Goal: Consume media (video, audio): Consume media (video, audio)

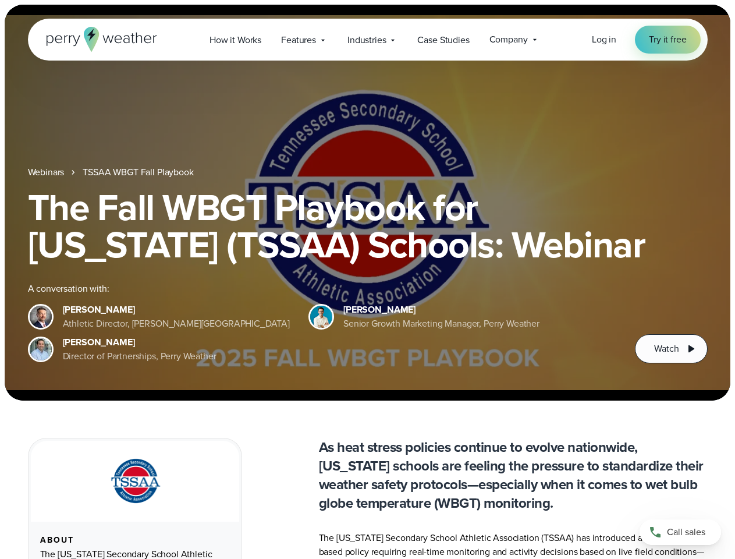
click at [367, 279] on div "The Fall WBGT Playbook for [US_STATE] (TSSAA) Schools: Webinar A conversation w…" at bounding box center [368, 276] width 680 height 175
click at [367, 40] on span "Industries" at bounding box center [366, 40] width 38 height 14
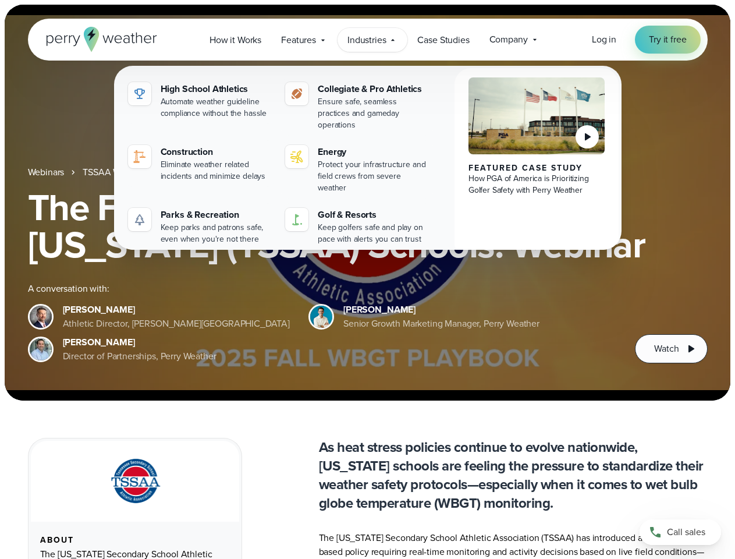
click at [367, 202] on h1 "The Fall WBGT Playbook for [US_STATE] (TSSAA) Schools: Webinar" at bounding box center [368, 226] width 680 height 74
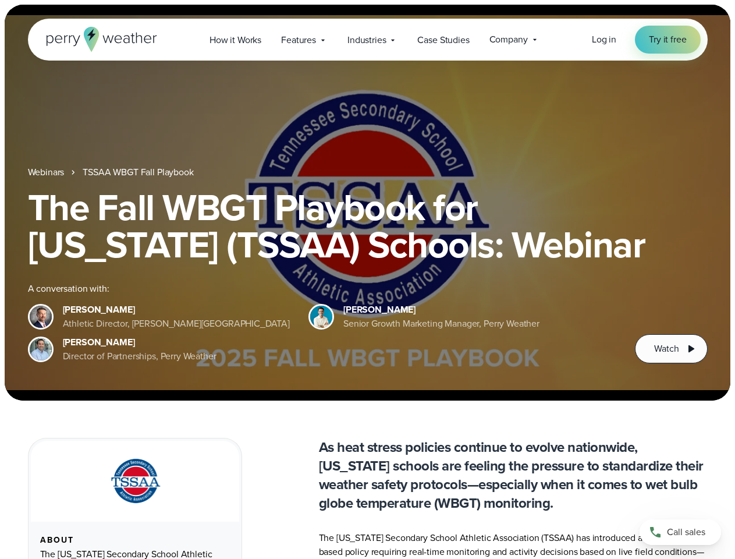
click at [139, 172] on link "TSSAA WBGT Fall Playbook" at bounding box center [138, 172] width 111 height 14
click at [671, 349] on span "Watch" at bounding box center [666, 349] width 24 height 14
